Goal: Task Accomplishment & Management: Complete application form

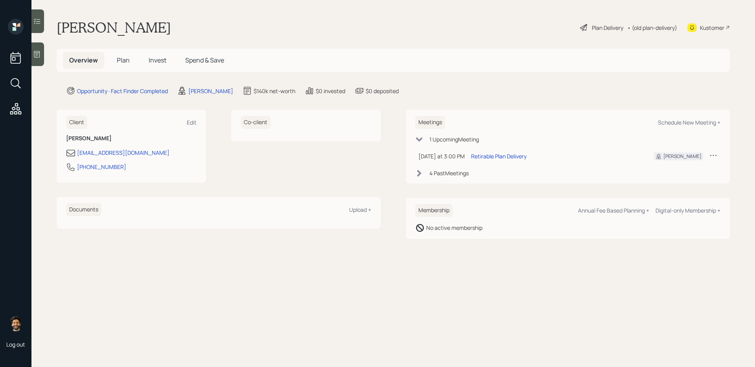
click at [43, 27] on div at bounding box center [37, 21] width 13 height 24
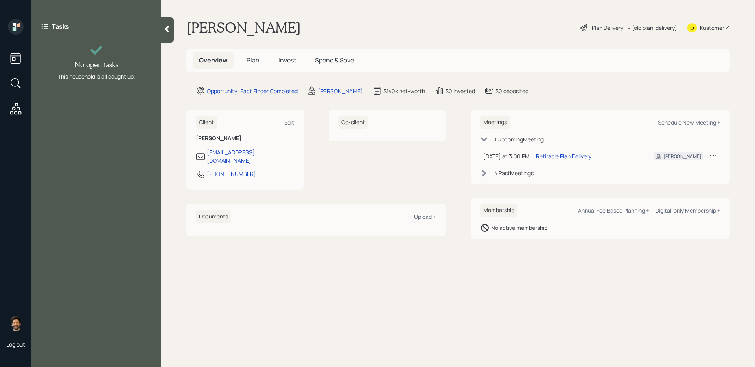
click at [256, 62] on span "Plan" at bounding box center [252, 60] width 13 height 9
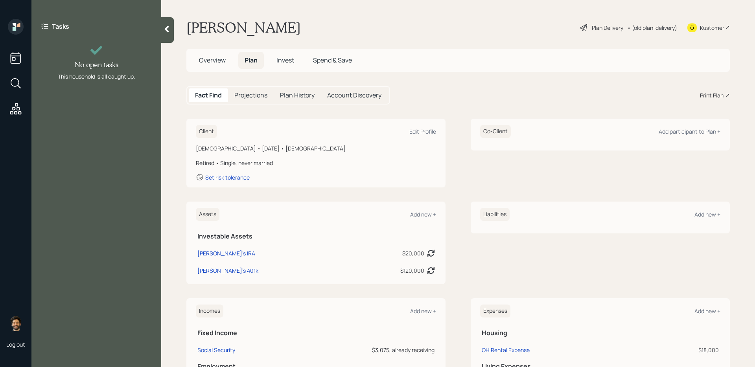
click at [171, 29] on div at bounding box center [167, 30] width 13 height 26
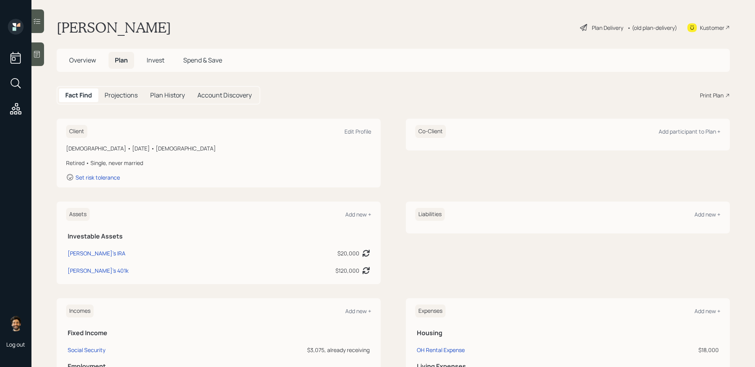
click at [40, 56] on icon at bounding box center [37, 54] width 8 height 8
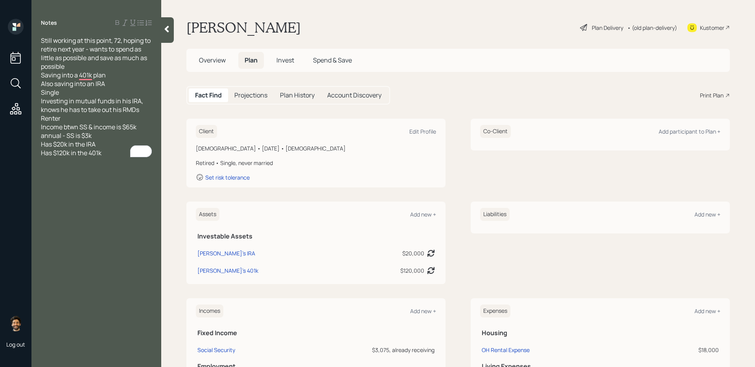
click at [283, 58] on span "Invest" at bounding box center [285, 60] width 18 height 9
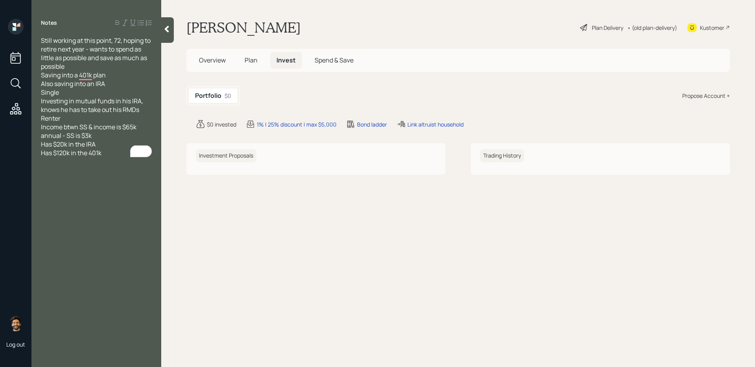
click at [577, 97] on div "Propose Account +" at bounding box center [706, 96] width 48 height 8
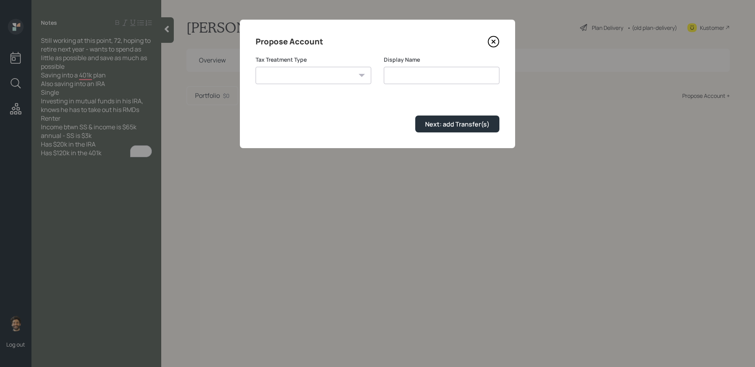
click at [344, 79] on select "[PERSON_NAME] Taxable Traditional" at bounding box center [314, 75] width 116 height 17
select select "traditional"
click at [256, 67] on select "[PERSON_NAME] Taxable Traditional" at bounding box center [314, 75] width 116 height 17
type input "Traditional"
click at [450, 123] on div "Next: add Transfer(s)" at bounding box center [457, 124] width 64 height 9
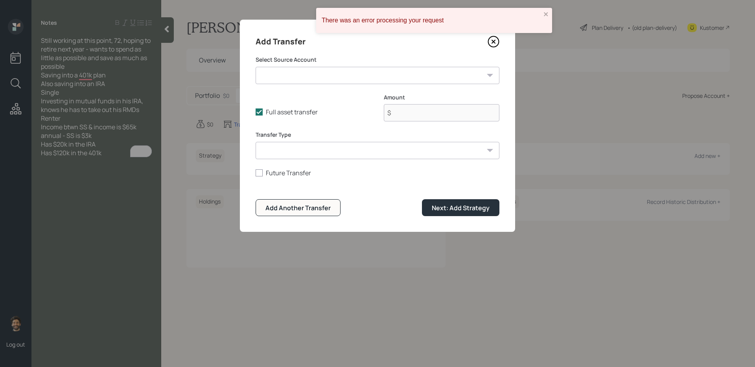
click at [311, 75] on select "[PERSON_NAME]'s IRA ($20,000 | IRA) [PERSON_NAME]'s 401k ($120,000 | 401(k))" at bounding box center [378, 75] width 244 height 17
select select "ae5b3b20-823c-4e55-8073-0d2985366380"
click at [256, 67] on select "[PERSON_NAME]'s IRA ($20,000 | IRA) [PERSON_NAME]'s 401k ($120,000 | 401(k))" at bounding box center [378, 75] width 244 height 17
type input "$ 20,000"
click at [293, 161] on form "Select Source Account [PERSON_NAME]'s IRA ($20,000 | IRA) [PERSON_NAME]'s 401k …" at bounding box center [378, 136] width 244 height 160
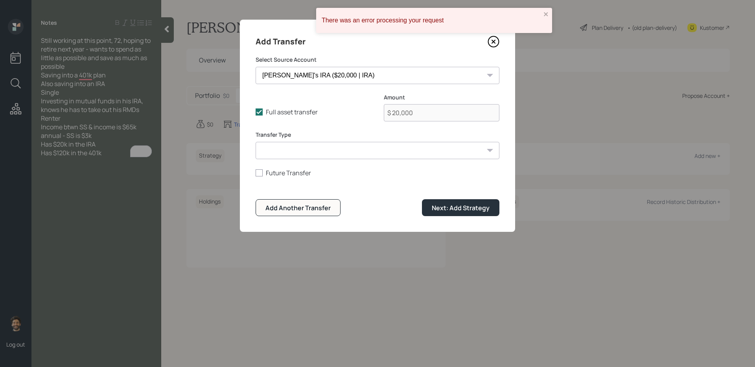
click at [291, 154] on select "ACAT Transfer Non ACAT Transfer Capitalize Rollover Rollover Deposit" at bounding box center [378, 150] width 244 height 17
select select "acat_transfer"
click at [256, 142] on select "ACAT Transfer Non ACAT Transfer Capitalize Rollover Rollover Deposit" at bounding box center [378, 150] width 244 height 17
click at [457, 212] on div "Next: Add Strategy" at bounding box center [461, 208] width 58 height 9
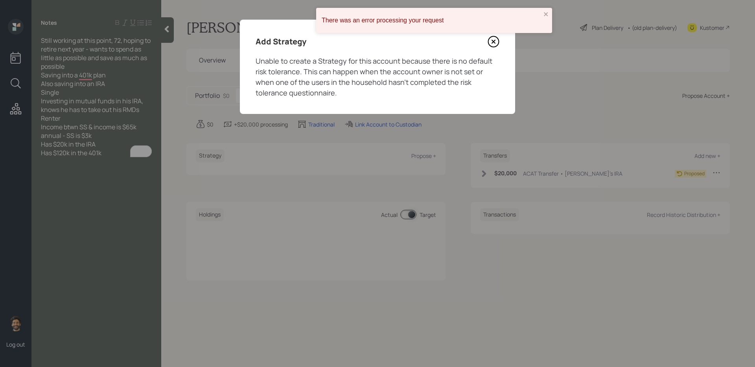
click at [496, 46] on icon at bounding box center [493, 42] width 11 height 11
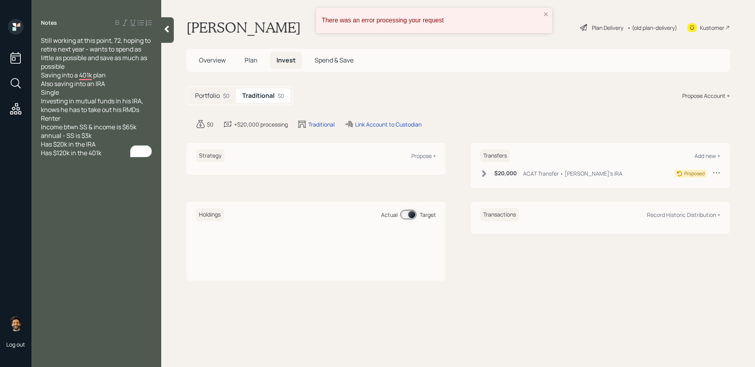
click at [165, 24] on div at bounding box center [167, 30] width 13 height 26
